Goal: Task Accomplishment & Management: Manage account settings

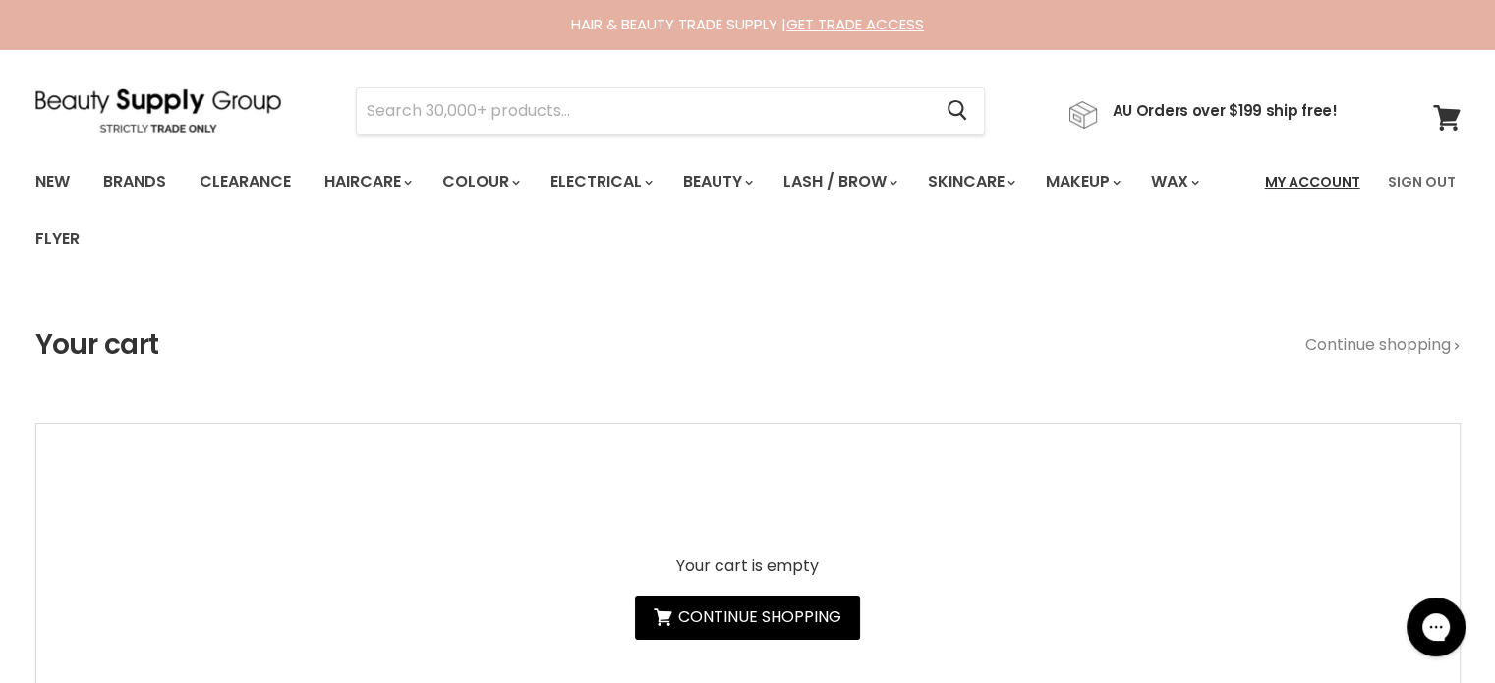
click at [1329, 178] on link "My Account" at bounding box center [1312, 181] width 119 height 41
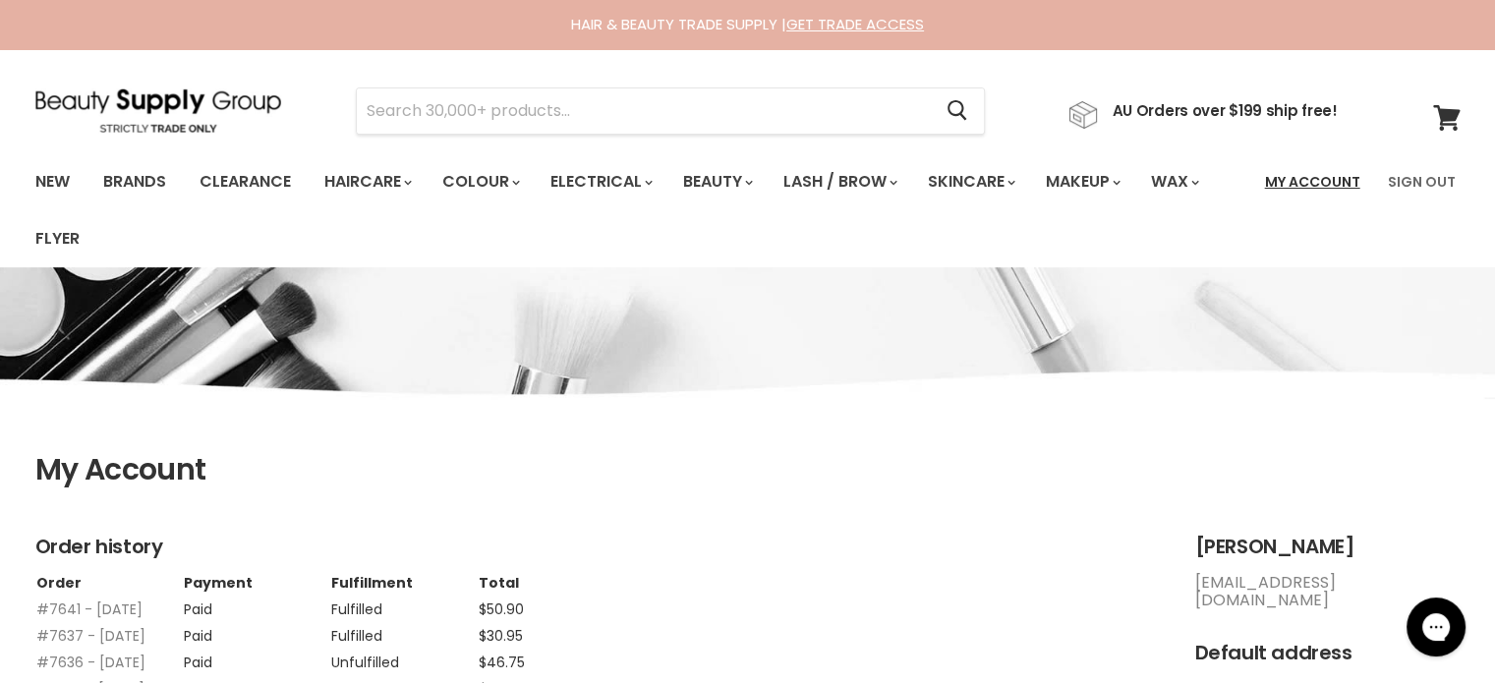
click at [1285, 179] on link "My Account" at bounding box center [1312, 181] width 119 height 41
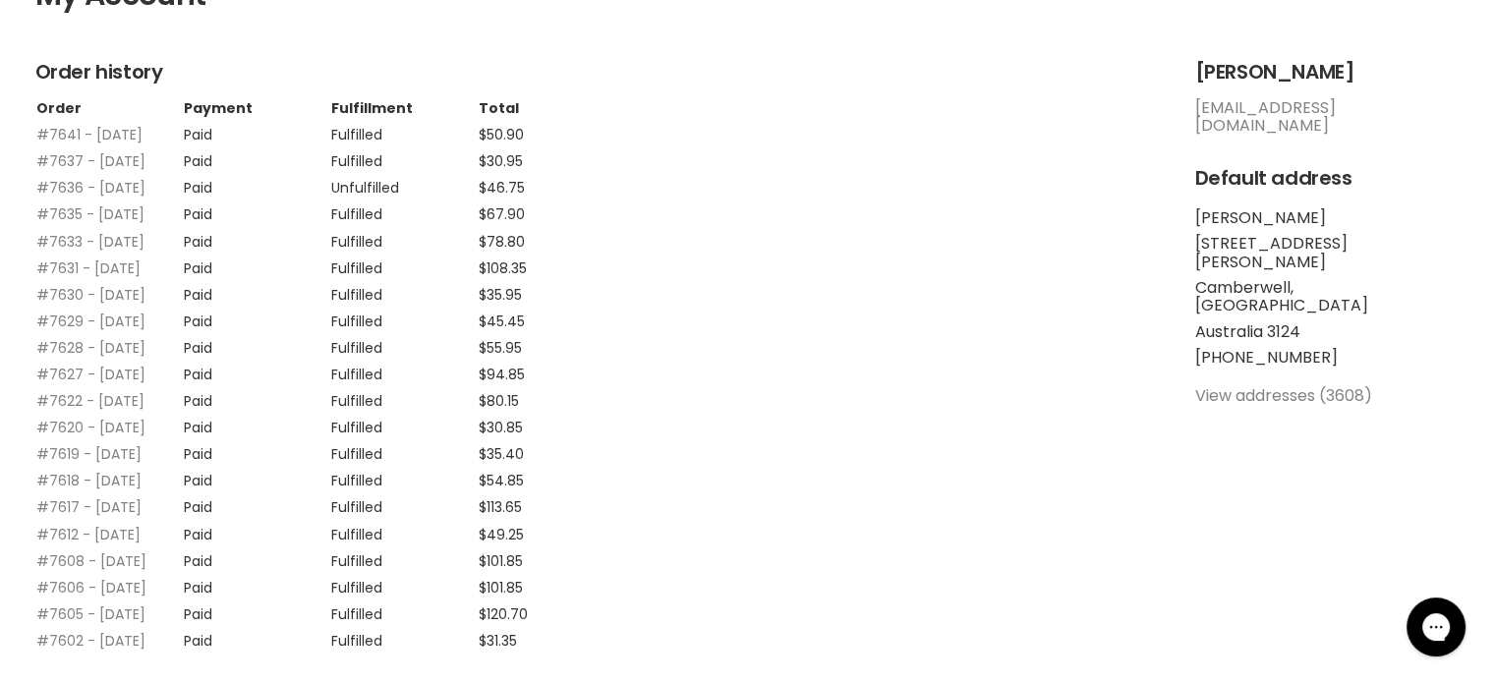
scroll to position [393, 0]
